Goal: Task Accomplishment & Management: Use online tool/utility

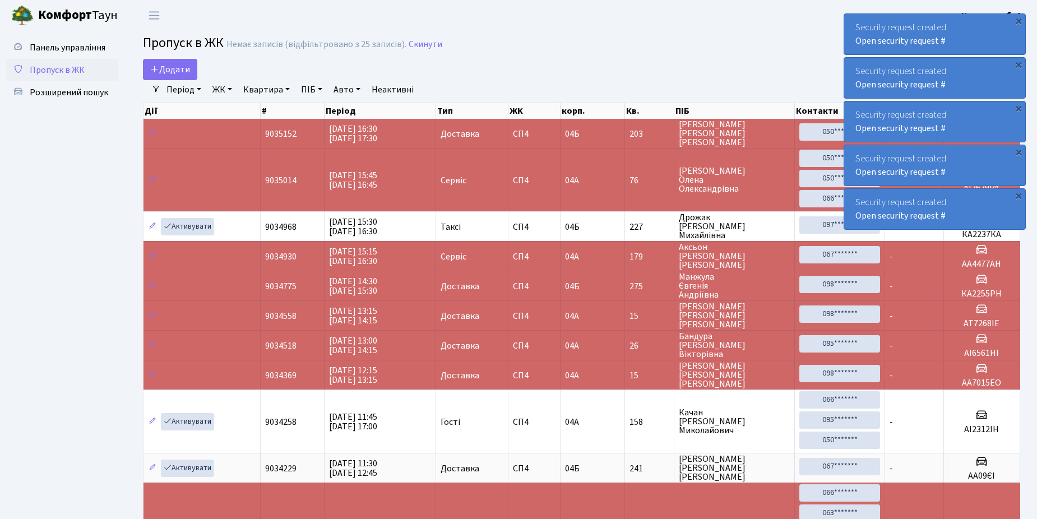
select select "25"
click at [78, 92] on span "Розширений пошук" at bounding box center [69, 92] width 78 height 12
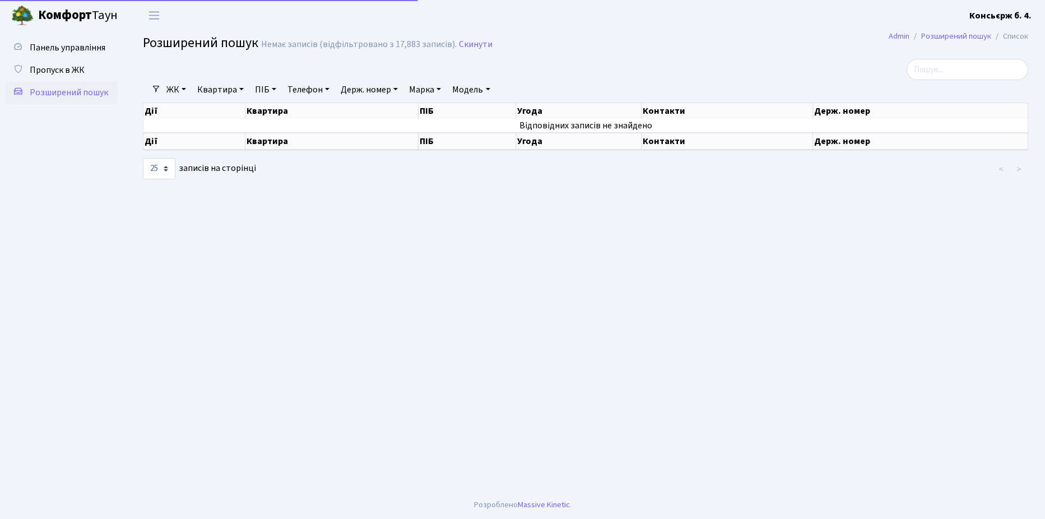
select select "25"
click at [59, 67] on span "Пропуск в ЖК" at bounding box center [57, 70] width 55 height 12
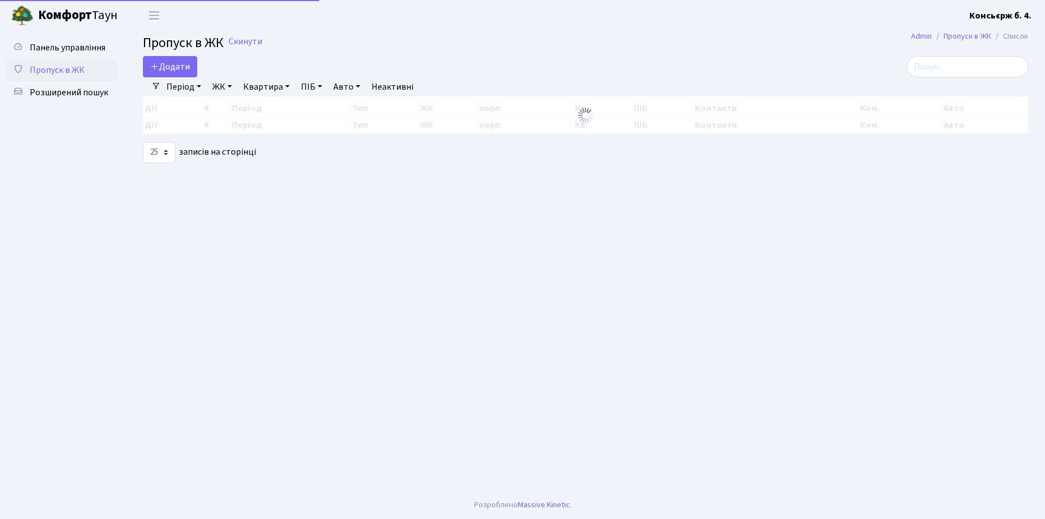
select select "25"
